Goal: Task Accomplishment & Management: Use online tool/utility

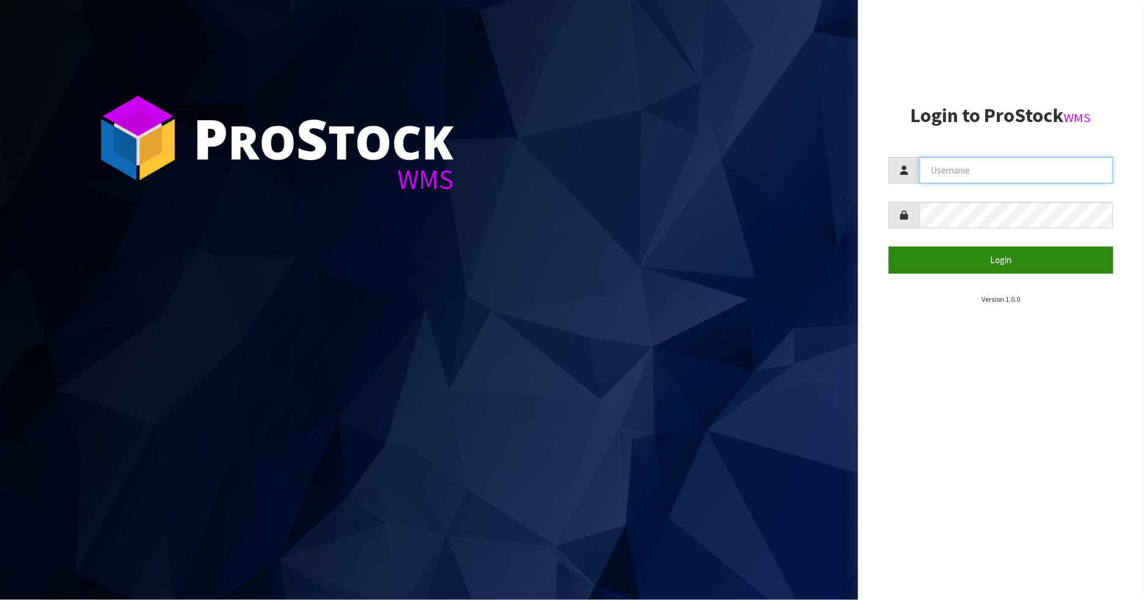
type input "[PERSON_NAME]"
click at [933, 258] on button "Login" at bounding box center [1001, 260] width 225 height 26
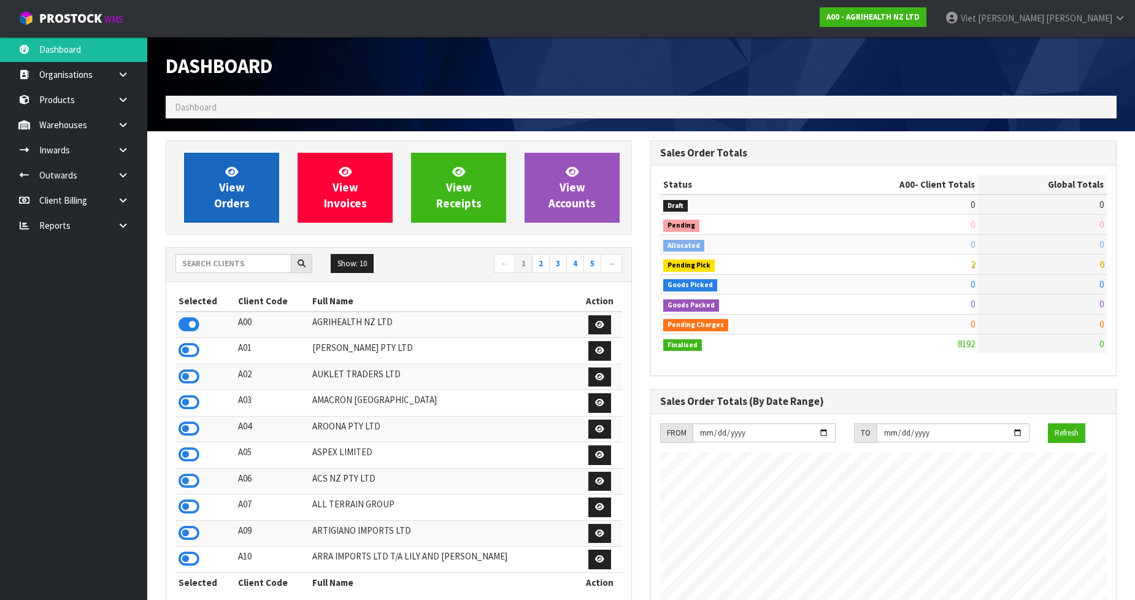
scroll to position [929, 485]
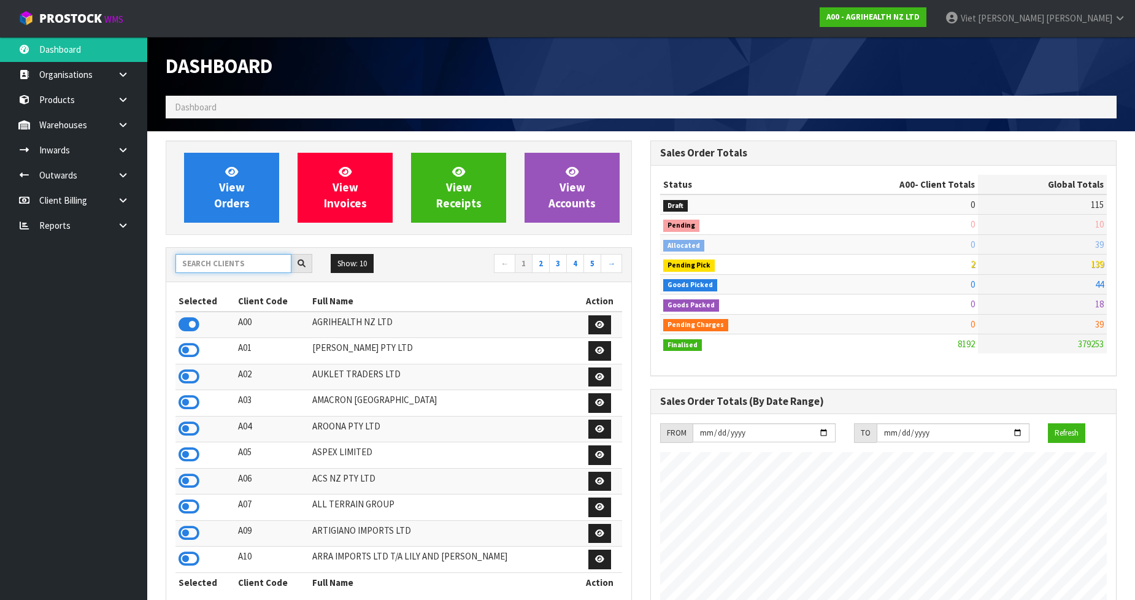
click at [213, 264] on input "text" at bounding box center [233, 263] width 116 height 19
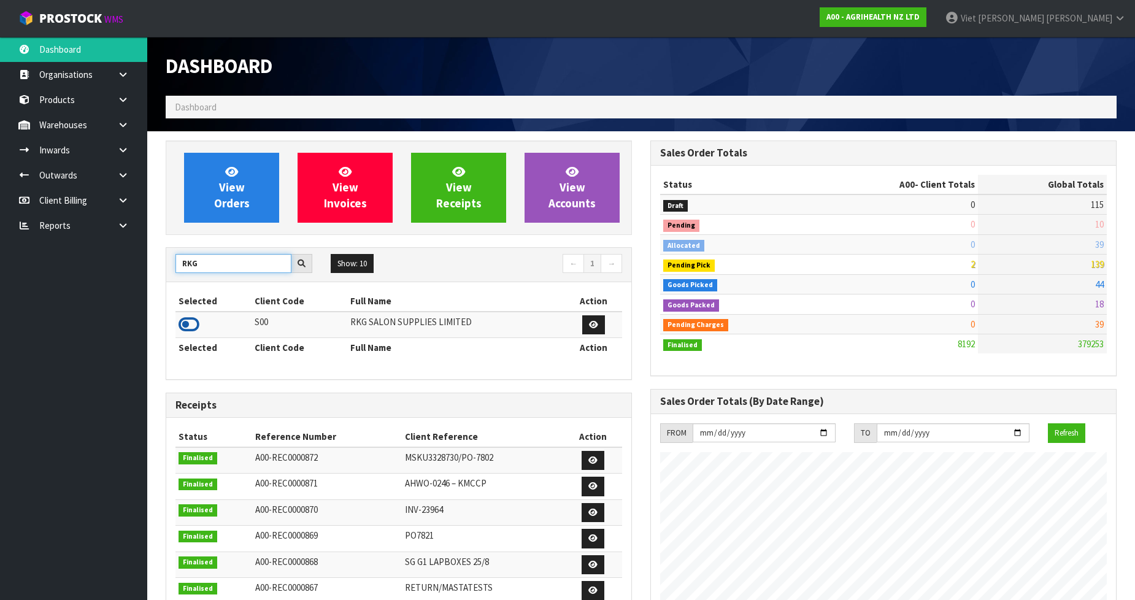
type input "RKG"
click at [191, 327] on icon at bounding box center [188, 324] width 21 height 18
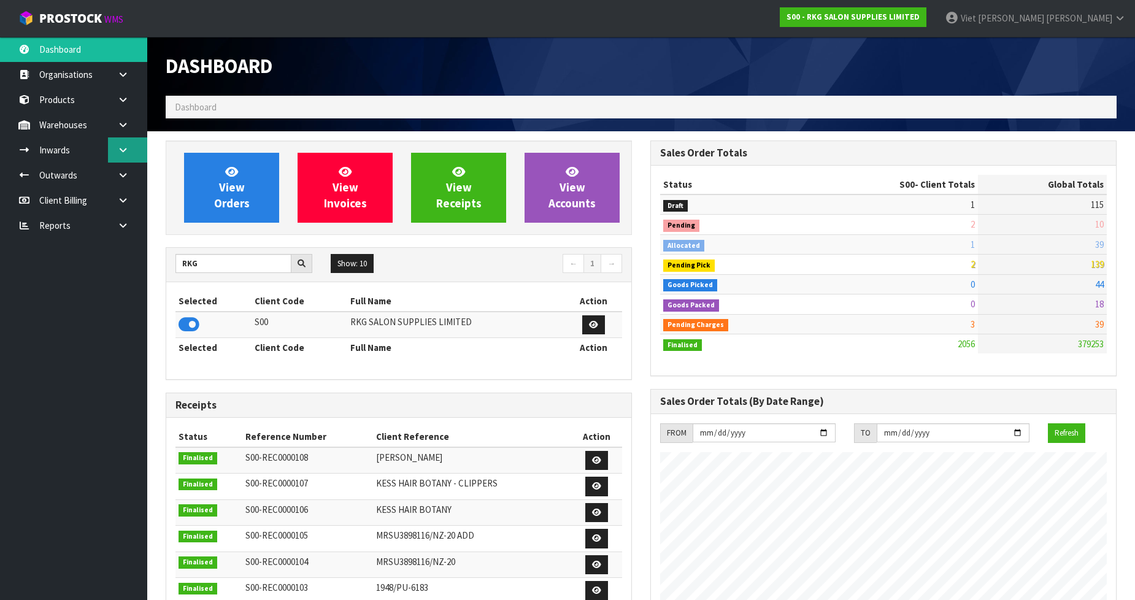
click at [132, 139] on link at bounding box center [127, 149] width 39 height 25
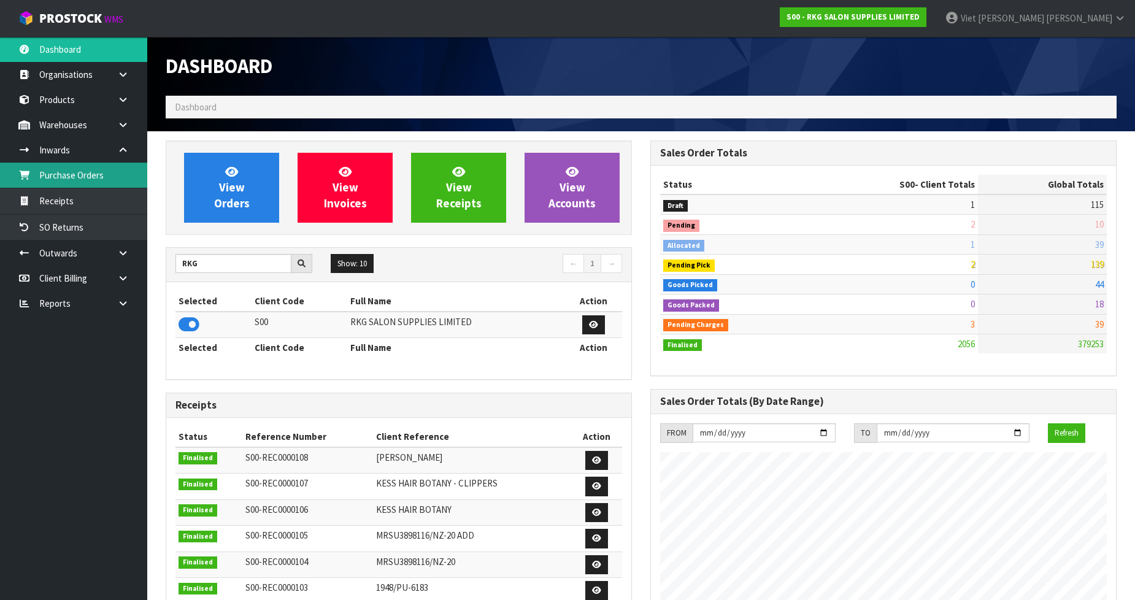
click at [120, 174] on link "Purchase Orders" at bounding box center [73, 175] width 147 height 25
